Goal: Find specific page/section: Find specific page/section

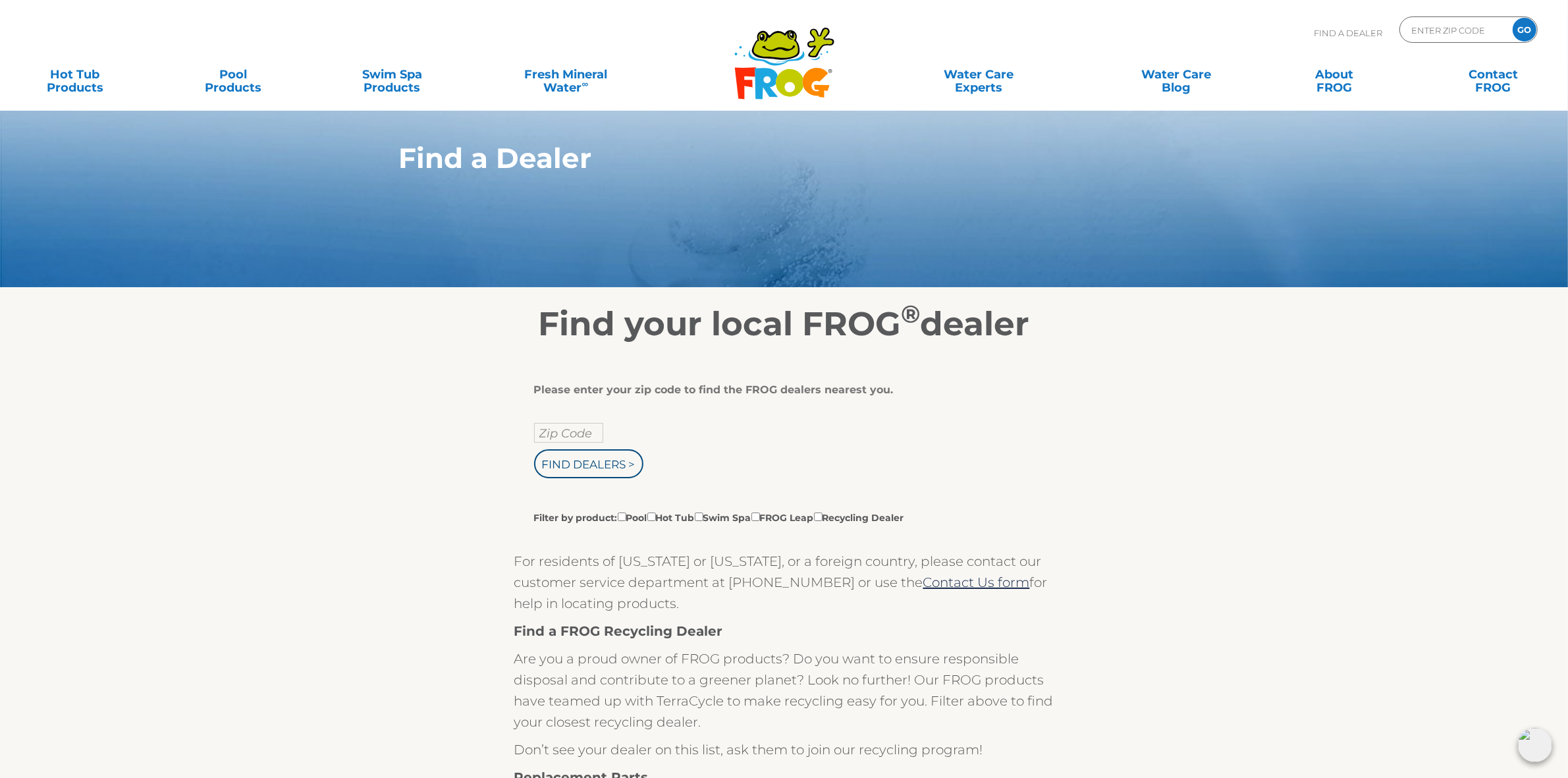
click at [1180, 397] on div "Please enter your zip code to find the FROG dealers nearest you. Zip Code Find …" at bounding box center [784, 741] width 810 height 794
click at [564, 432] on input "text" at bounding box center [568, 432] width 69 height 19
type input "Zip Code"
click at [943, 439] on div "Zip Code Find Dealers > Filter by product: Pool Hot Tub Swim Spa FROG Leap Recy…" at bounding box center [779, 473] width 491 height 101
click at [561, 435] on input "text" at bounding box center [568, 432] width 69 height 19
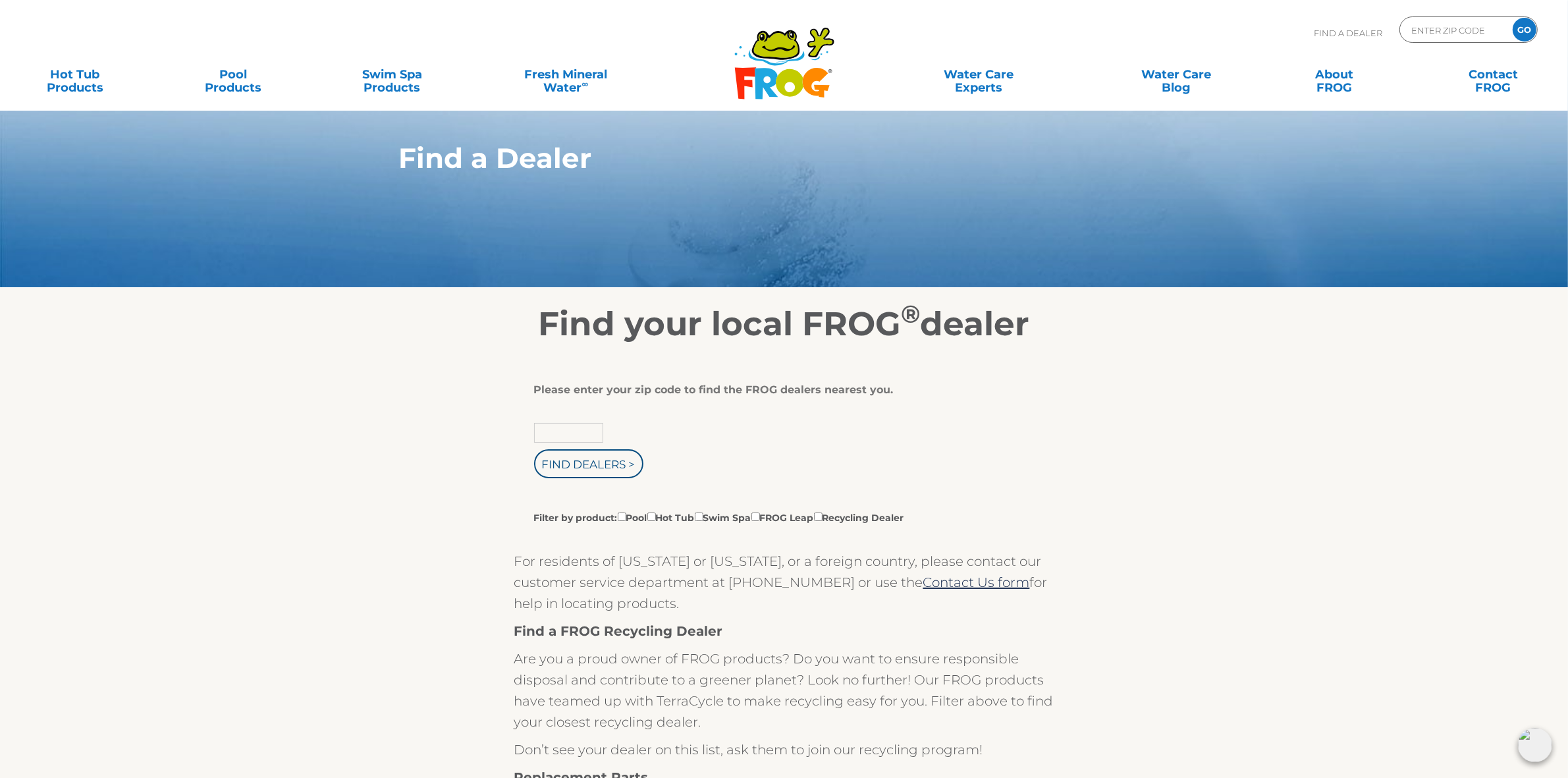
type input "Zip Code"
click at [1167, 413] on div "Please enter your zip code to find the FROG dealers nearest you. Zip Code Find …" at bounding box center [784, 741] width 810 height 794
click at [565, 436] on input "text" at bounding box center [568, 432] width 69 height 19
type input "Zip Code"
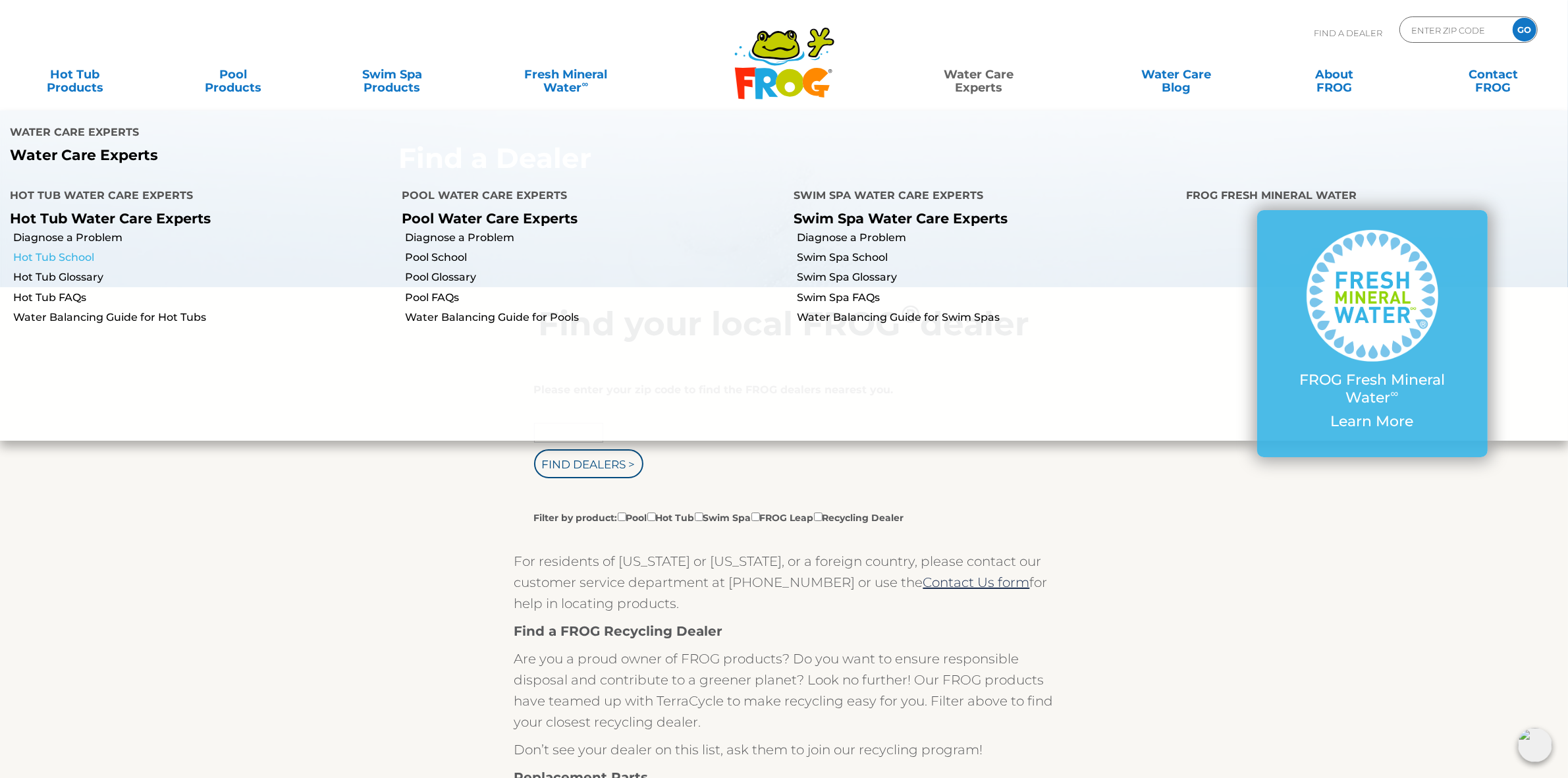
type input "Zip Code"
click at [77, 250] on link "Hot Tub School" at bounding box center [202, 257] width 379 height 15
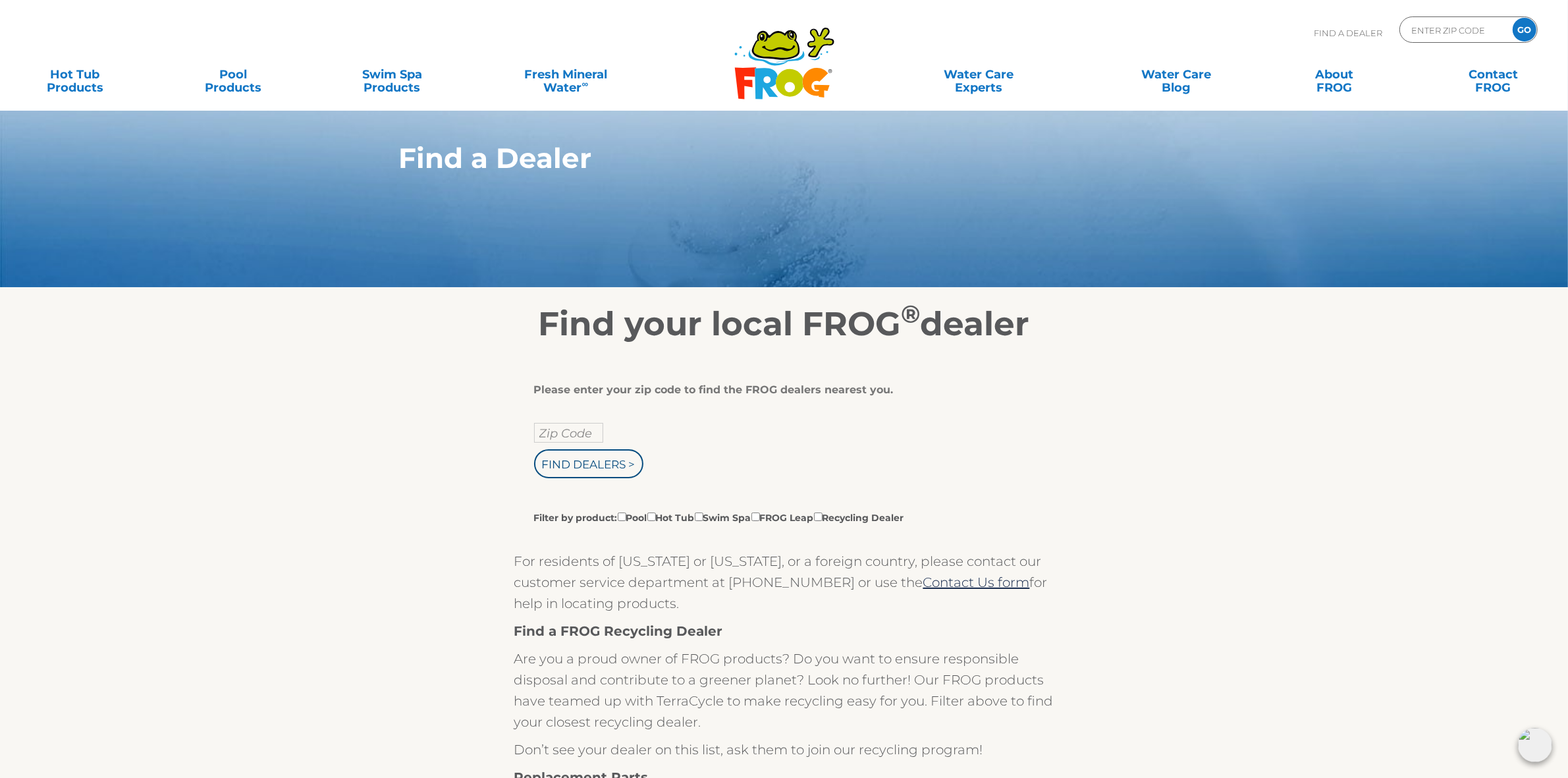
click at [1244, 522] on section "Find your local FROG ® dealer Please enter your zip code to find the FROG deale…" at bounding box center [784, 713] width 1568 height 850
click at [1265, 491] on section "Find your local FROG ® dealer Please enter your zip code to find the FROG deale…" at bounding box center [784, 713] width 1568 height 850
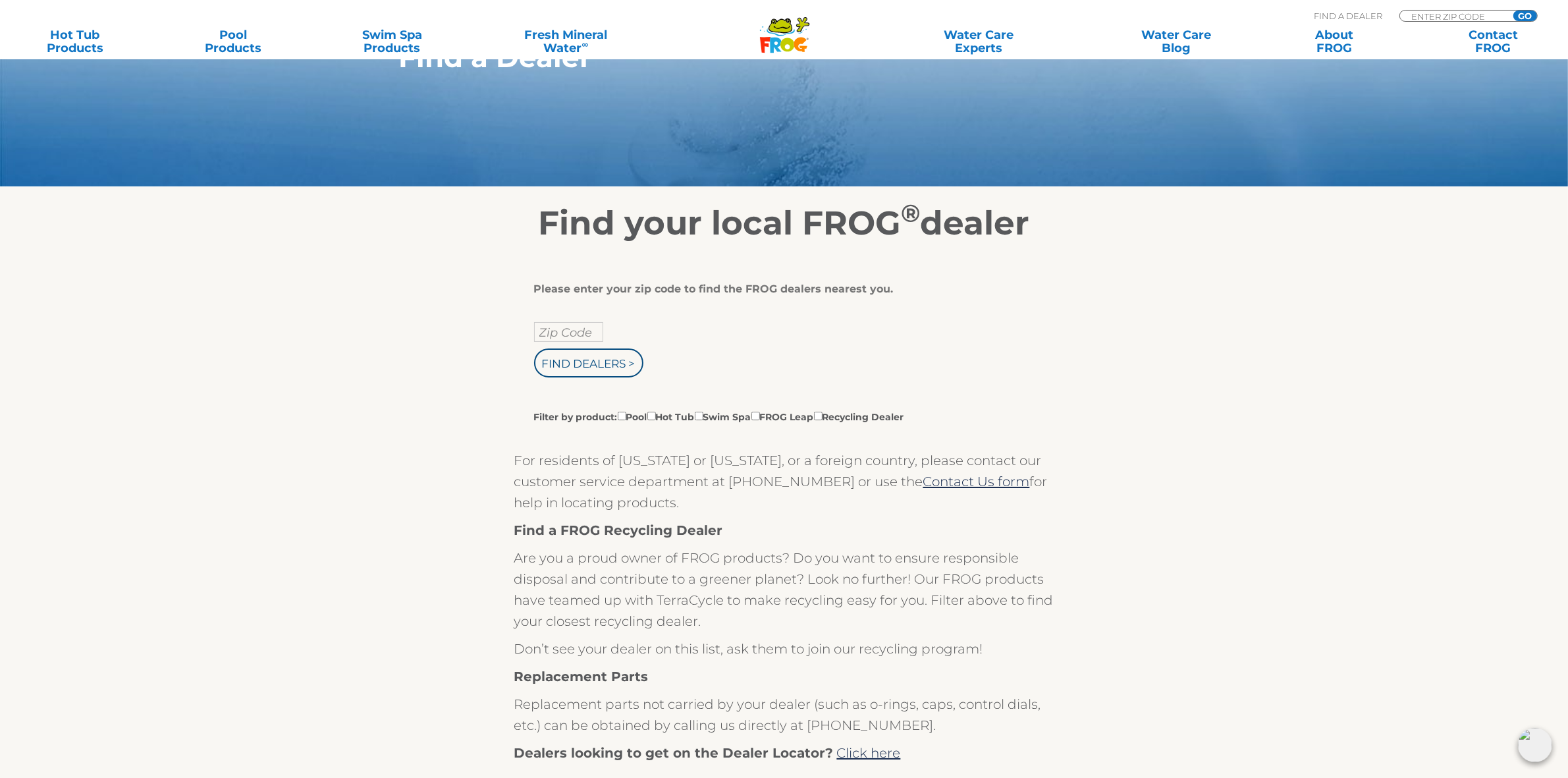
scroll to position [82, 0]
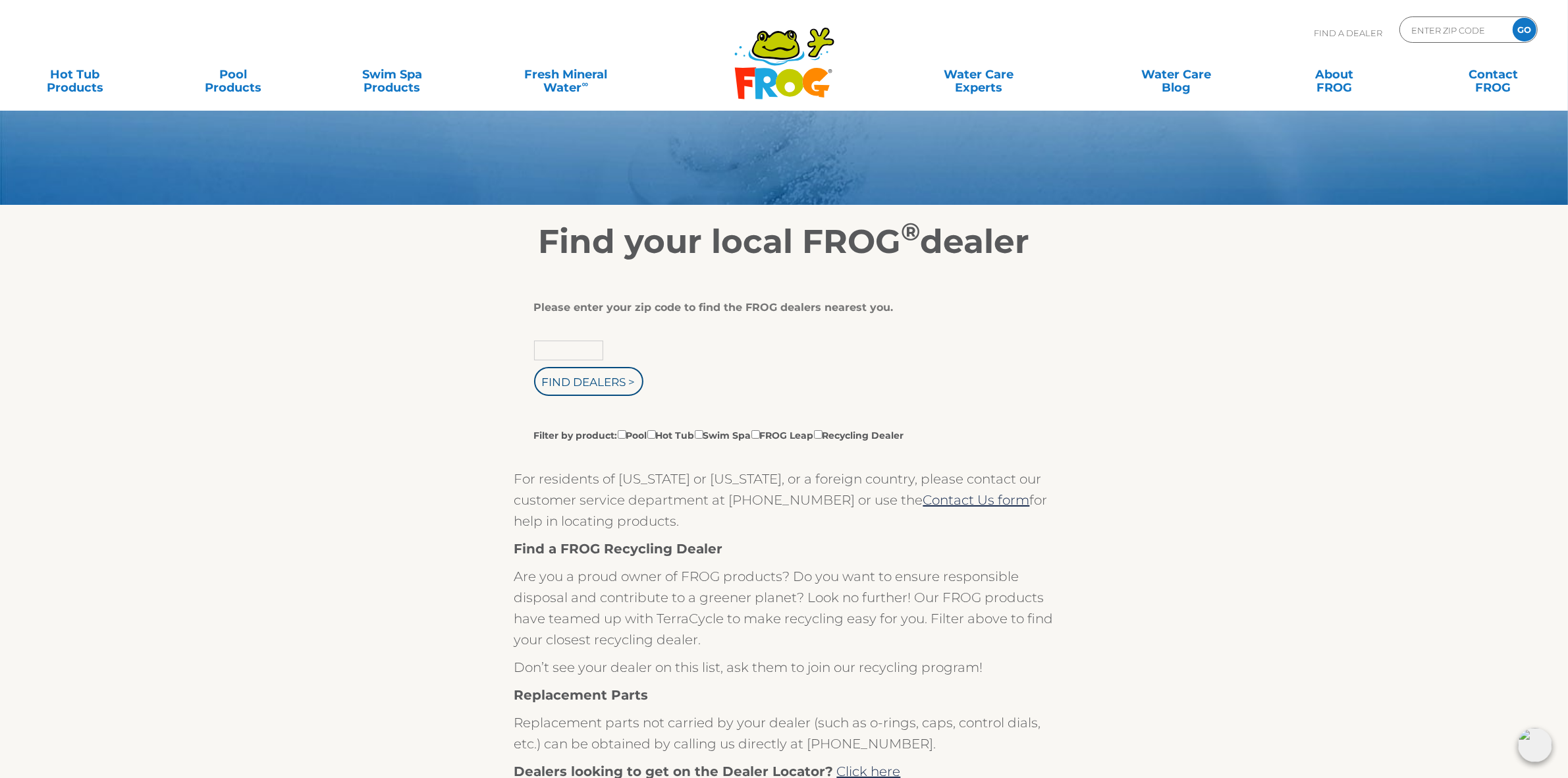
click at [557, 346] on input "text" at bounding box center [568, 350] width 69 height 19
click at [564, 352] on input "text" at bounding box center [568, 350] width 69 height 19
type input "Zip Code"
click at [732, 347] on div "Zip Code Find Dealers > Filter by product: Pool Hot Tub Swim Spa FROG Leap Recy…" at bounding box center [779, 391] width 491 height 101
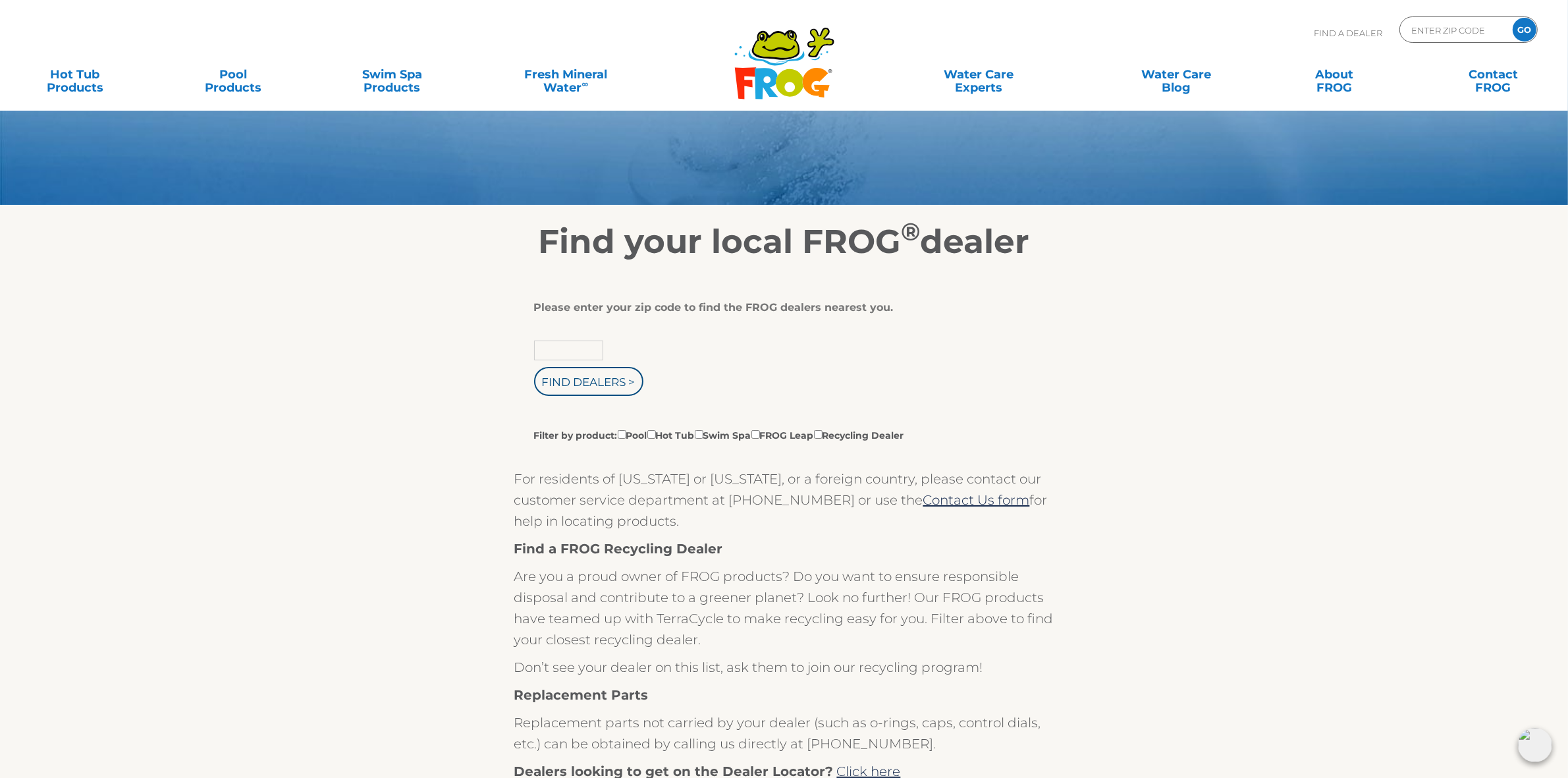
click at [582, 350] on input "text" at bounding box center [568, 350] width 69 height 19
click at [797, 337] on div "Please enter your zip code to find the FROG dealers nearest you. Find Dealers >…" at bounding box center [779, 372] width 491 height 141
type input "Zip Code"
click at [569, 346] on input "text" at bounding box center [568, 350] width 69 height 19
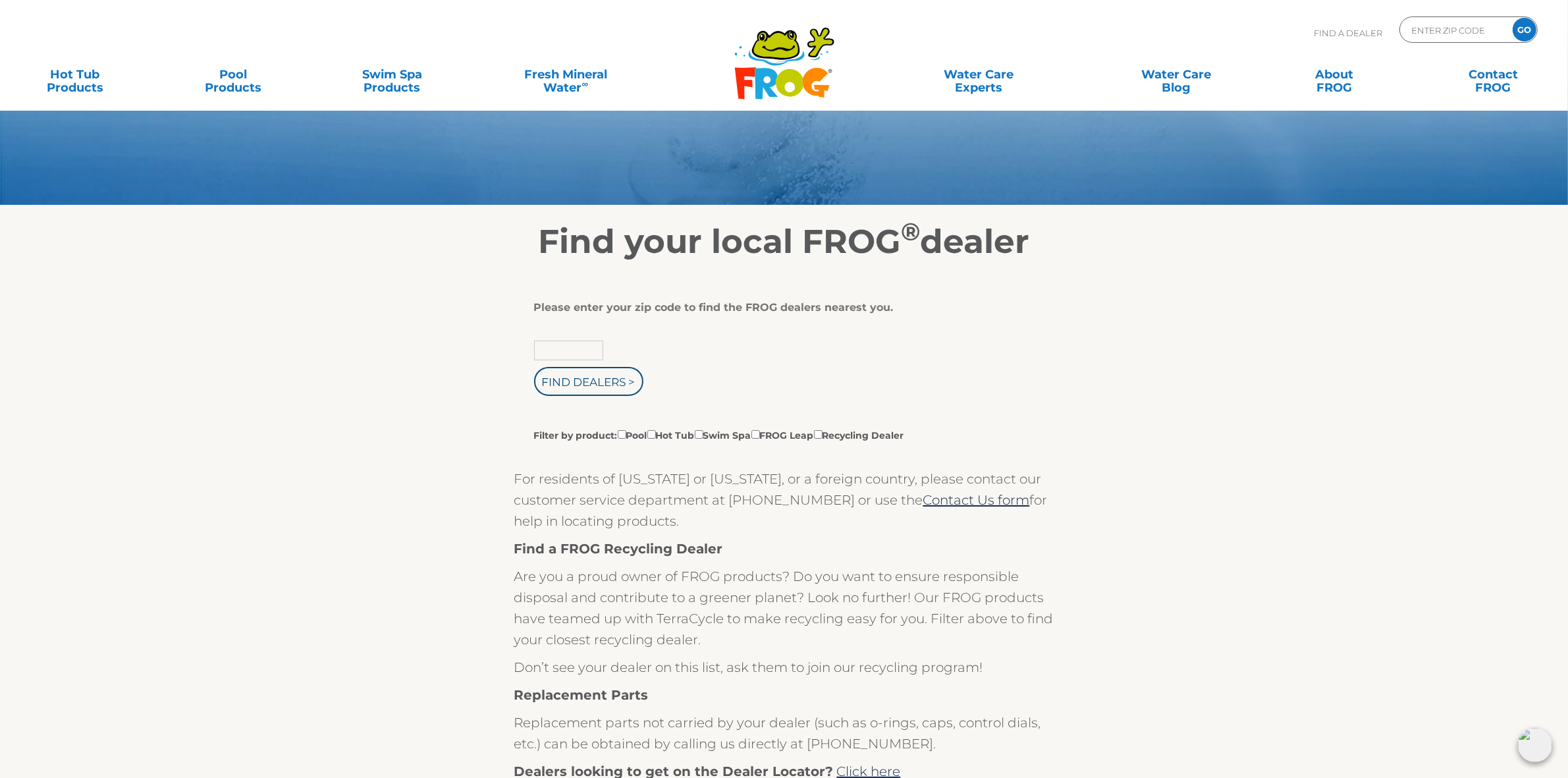
type input "Zip Code"
click at [782, 382] on div "Zip Code Find Dealers > Filter by product: Pool Hot Tub Swim Spa FROG Leap Recy…" at bounding box center [779, 391] width 491 height 101
click at [1351, 449] on section "Find your local FROG ® dealer Please enter your zip code to find the FROG deale…" at bounding box center [784, 630] width 1568 height 850
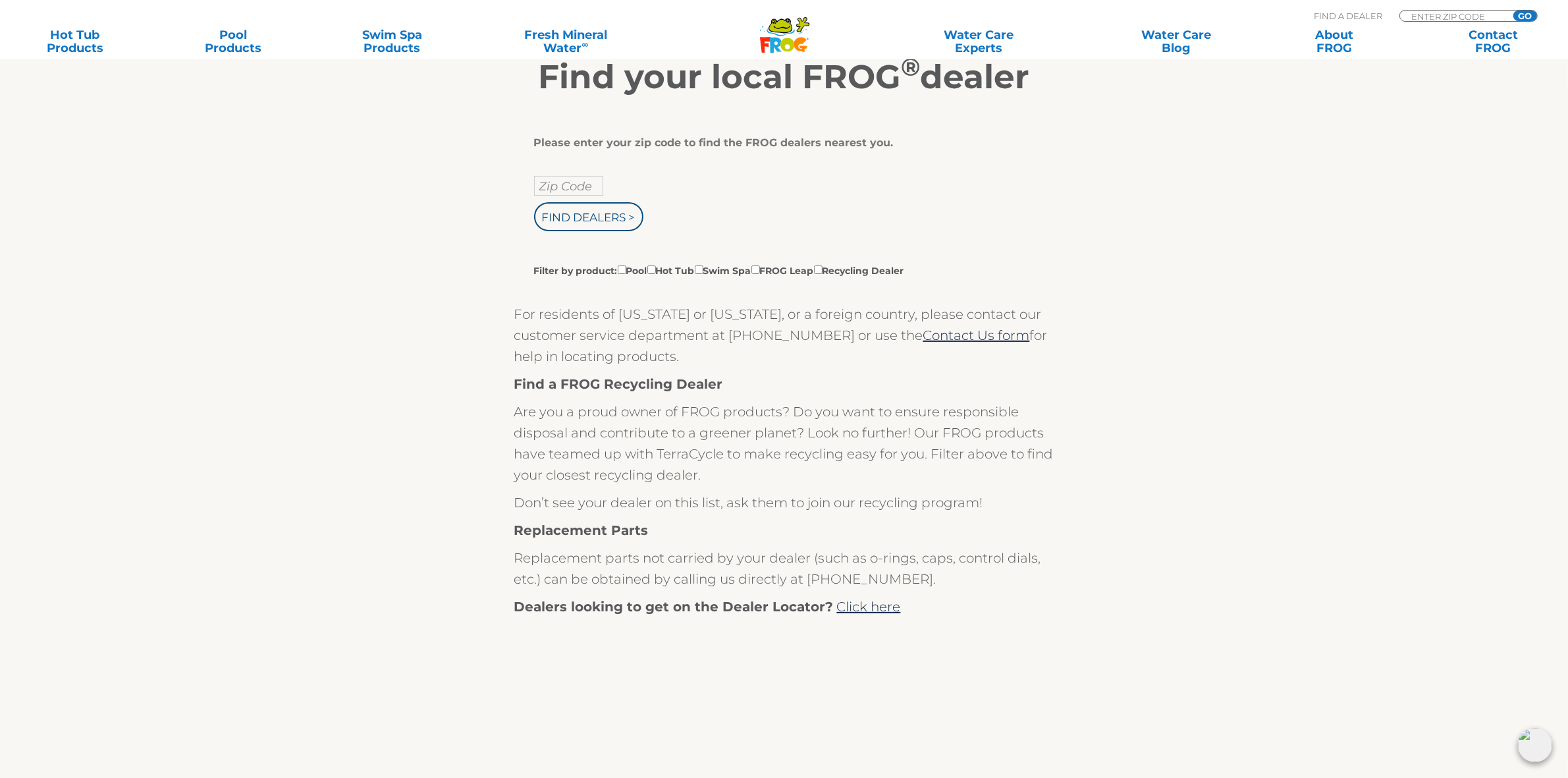
scroll to position [0, 0]
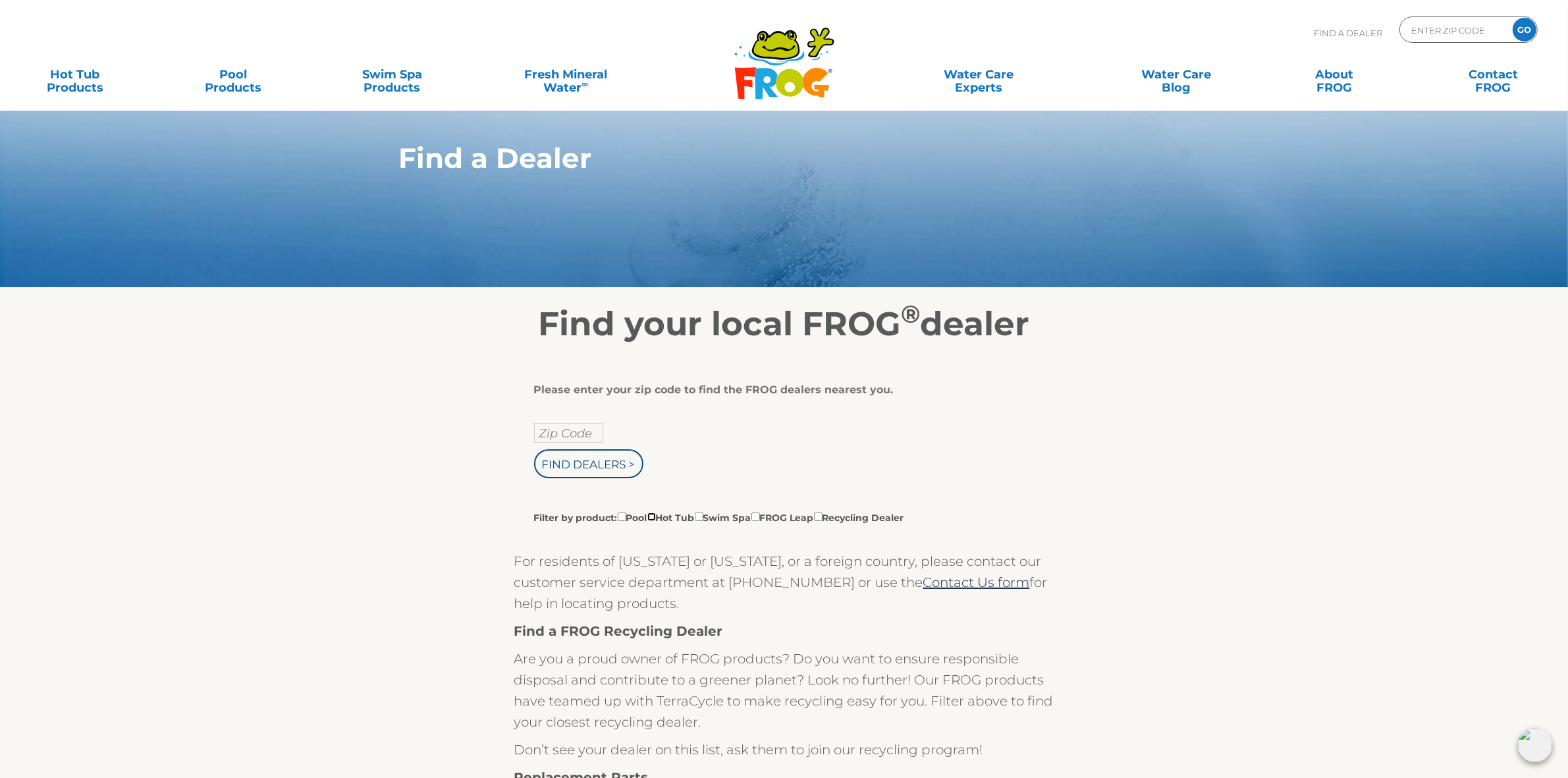
click at [656, 515] on input "Filter by product: Pool Hot Tub Swim Spa FROG Leap Recycling Dealer" at bounding box center [651, 517] width 9 height 9
click at [656, 514] on input "Filter by product: Pool Hot Tub Swim Spa FROG Leap Recycling Dealer" at bounding box center [651, 517] width 9 height 9
checkbox input "false"
